Goal: Information Seeking & Learning: Check status

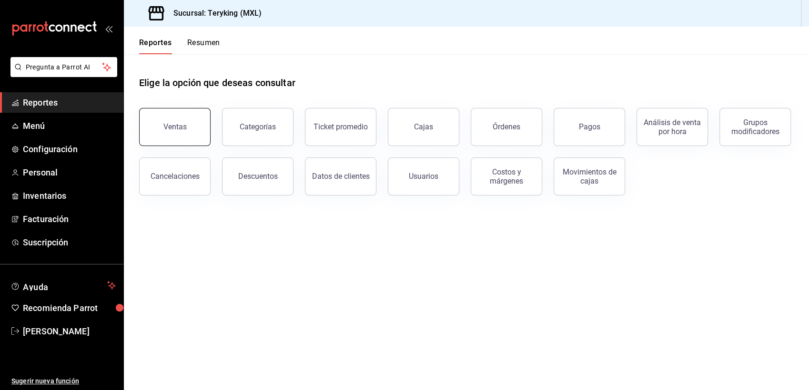
click at [170, 127] on div "Ventas" at bounding box center [174, 126] width 23 height 9
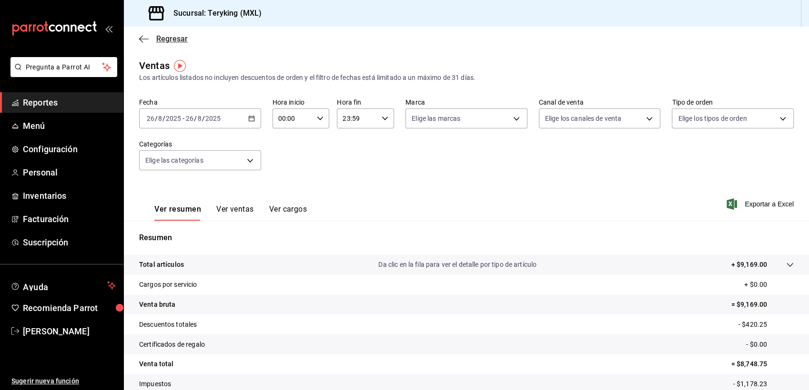
click at [177, 39] on span "Regresar" at bounding box center [171, 38] width 31 height 9
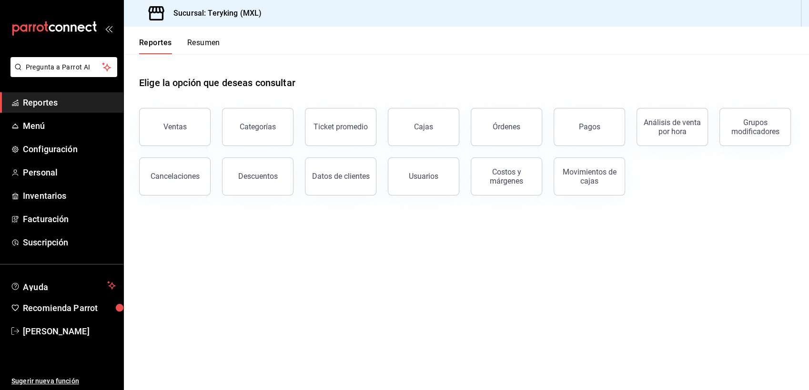
click at [203, 44] on button "Resumen" at bounding box center [203, 46] width 33 height 16
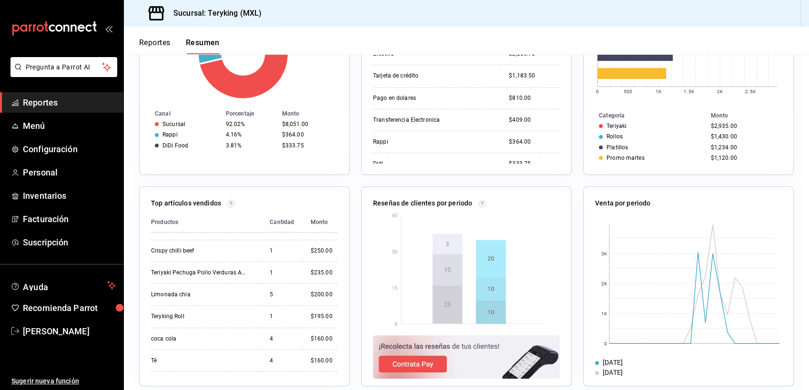
scroll to position [304, 0]
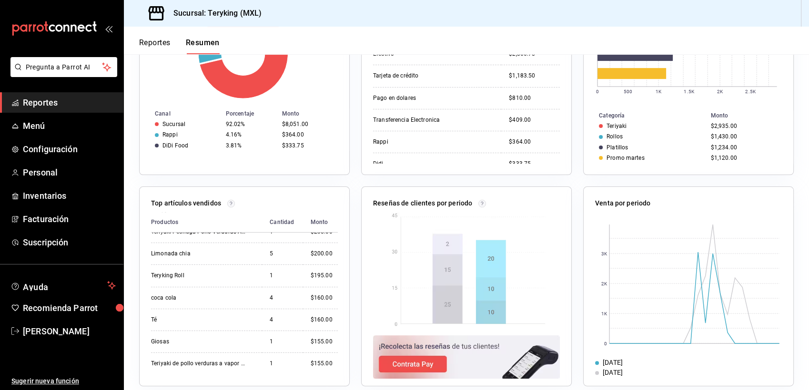
click at [53, 105] on span "Reportes" at bounding box center [69, 102] width 93 height 13
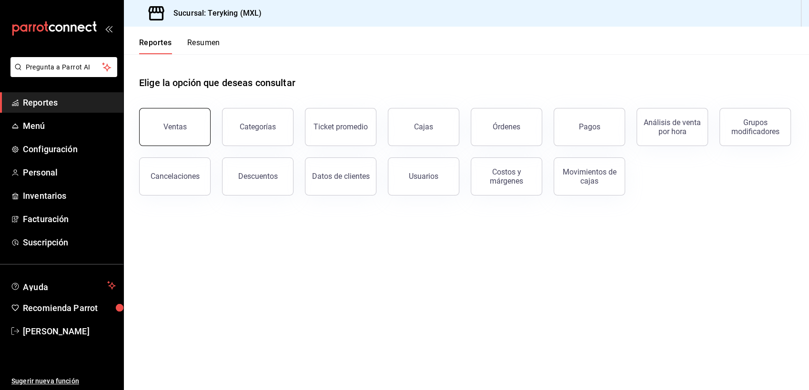
click at [171, 131] on button "Ventas" at bounding box center [174, 127] width 71 height 38
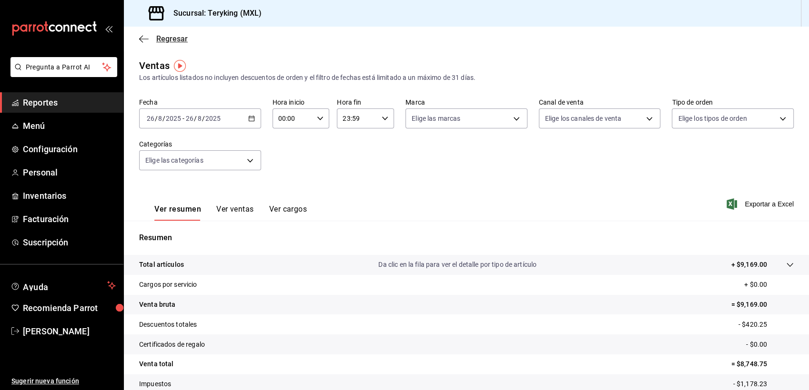
click at [181, 38] on span "Regresar" at bounding box center [171, 38] width 31 height 9
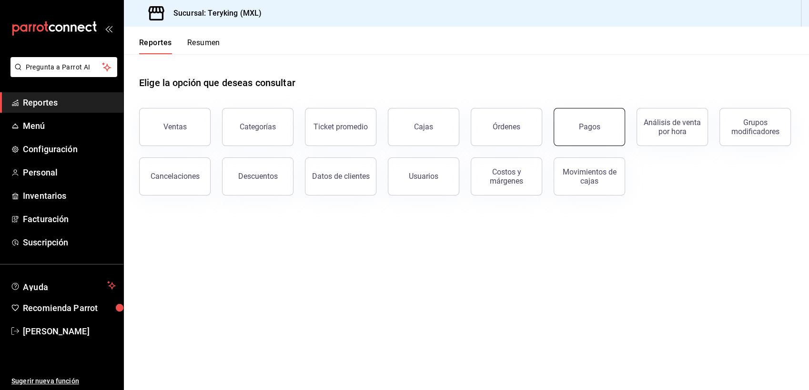
click at [604, 134] on button "Pagos" at bounding box center [588, 127] width 71 height 38
